Goal: Task Accomplishment & Management: Manage account settings

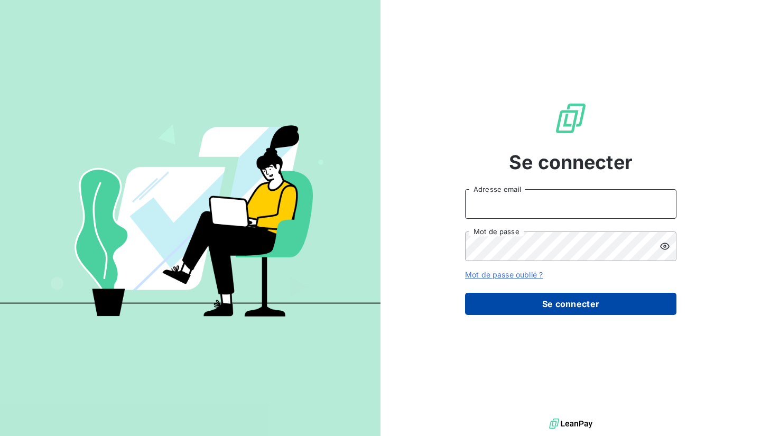
type input "[EMAIL_ADDRESS][DOMAIN_NAME]"
click at [500, 305] on button "Se connecter" at bounding box center [570, 304] width 211 height 22
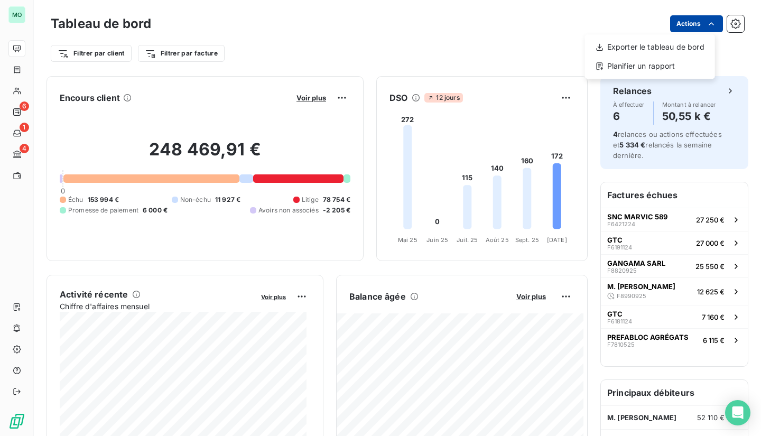
click at [704, 29] on html "MO 6 1 4 Tableau de bord Actions Exporter le tableau de bord Planifier un rappo…" at bounding box center [380, 218] width 761 height 436
click at [724, 22] on html "MO 6 1 4 Tableau de bord Actions Filtrer par client Filtrer par facture Encours…" at bounding box center [380, 218] width 761 height 436
click at [730, 22] on icon "button" at bounding box center [735, 23] width 10 height 10
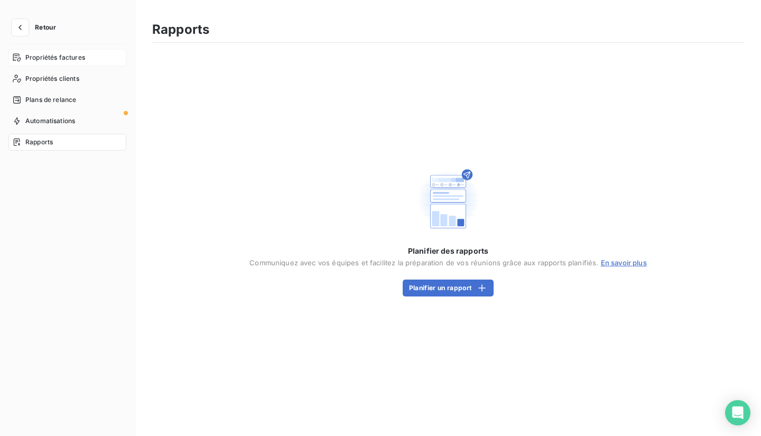
click at [59, 58] on span "Propriétés factures" at bounding box center [55, 58] width 60 height 10
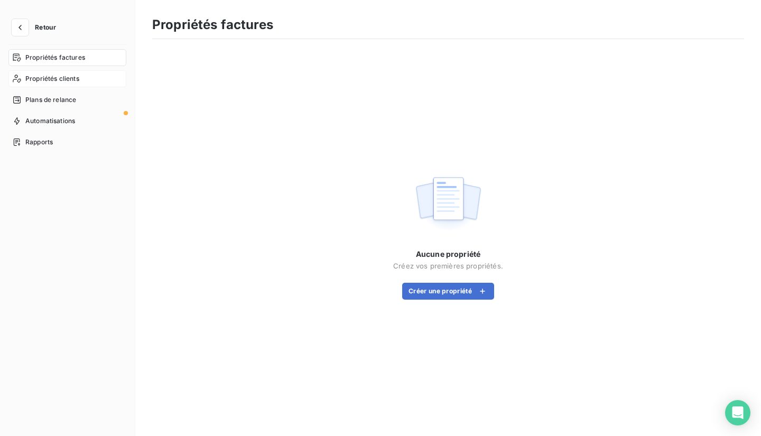
click at [67, 76] on span "Propriétés clients" at bounding box center [52, 79] width 54 height 10
click at [20, 24] on icon "button" at bounding box center [20, 27] width 11 height 11
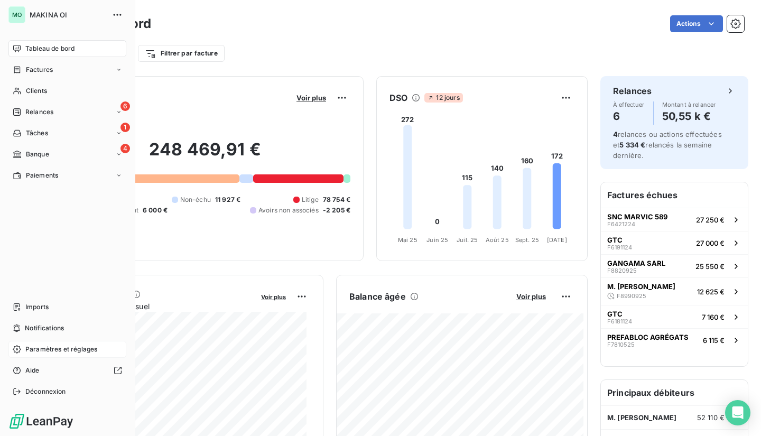
click at [51, 351] on span "Paramètres et réglages" at bounding box center [61, 349] width 72 height 10
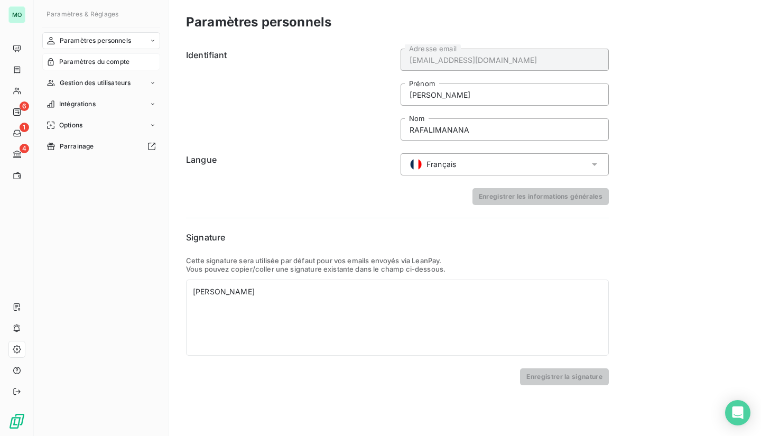
click at [108, 64] on span "Paramètres du compte" at bounding box center [94, 62] width 70 height 10
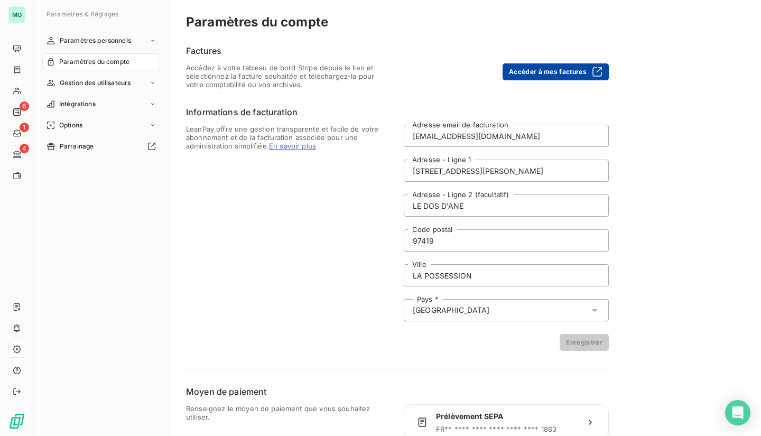
click at [558, 71] on button "Accéder à mes factures" at bounding box center [555, 71] width 106 height 17
